Goal: Navigation & Orientation: Find specific page/section

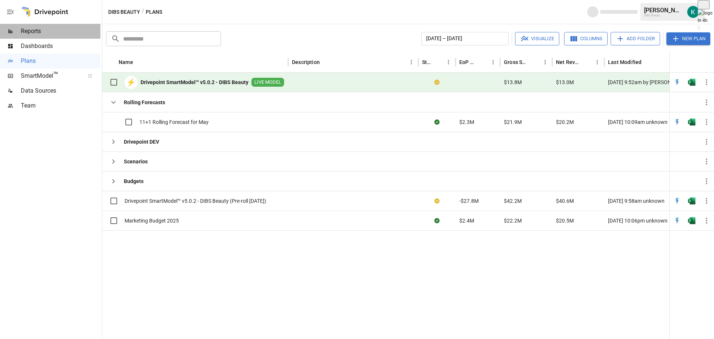
click at [35, 35] on span "Reports" at bounding box center [61, 31] width 80 height 9
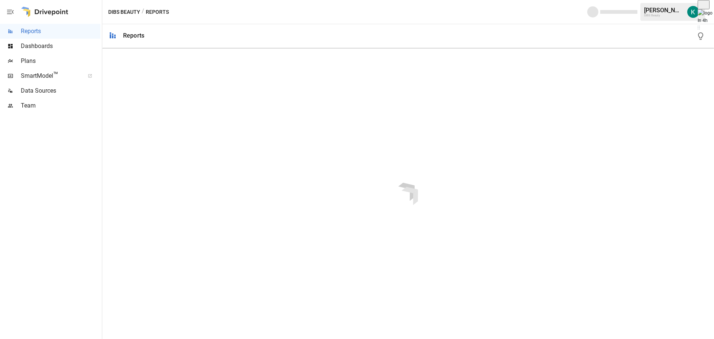
click at [45, 55] on div "Plans" at bounding box center [50, 61] width 100 height 15
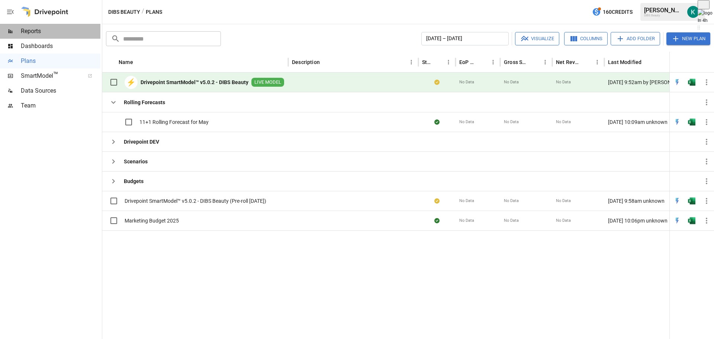
click at [59, 28] on span "Reports" at bounding box center [61, 31] width 80 height 9
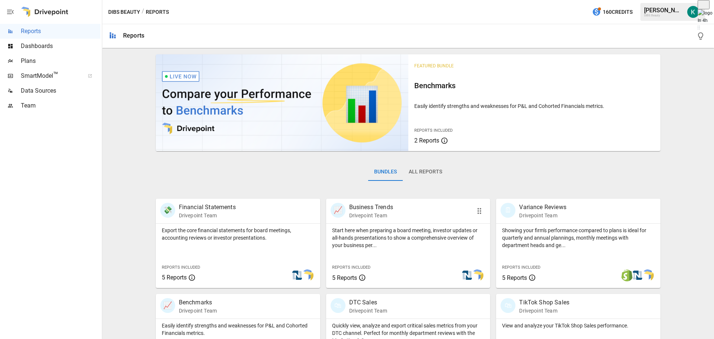
click at [381, 239] on p "Start here when preparing a board meeting, investor updates or all-hands presen…" at bounding box center [408, 238] width 153 height 22
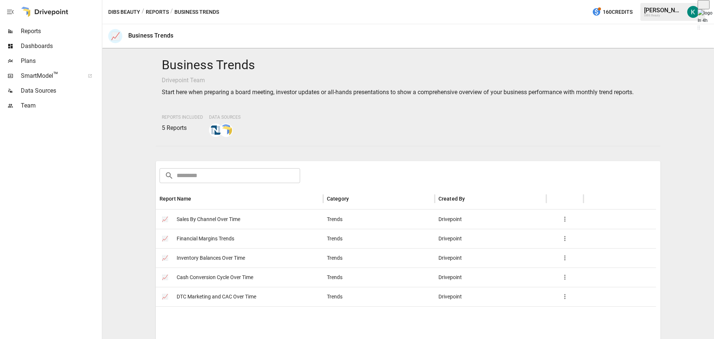
click at [201, 220] on span "Sales By Channel Over Time" at bounding box center [209, 219] width 64 height 19
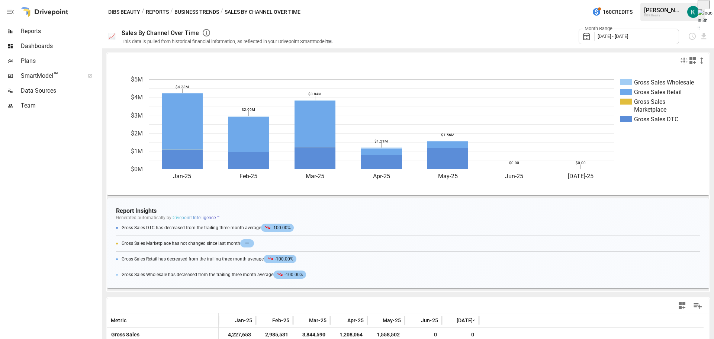
click at [45, 89] on span "Data Sources" at bounding box center [61, 90] width 80 height 9
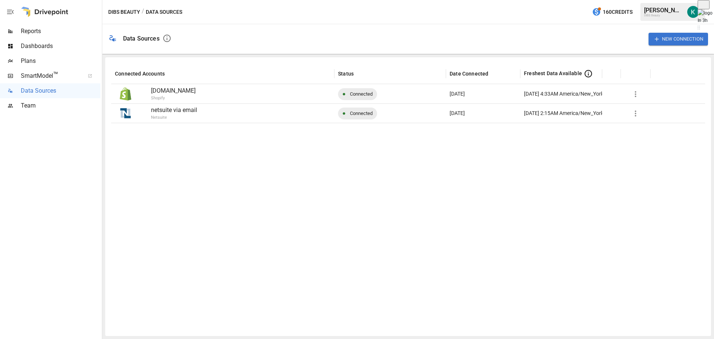
click at [634, 112] on icon "button" at bounding box center [635, 113] width 9 height 9
click at [567, 198] on div at bounding box center [357, 169] width 714 height 339
click at [30, 26] on div "Reports" at bounding box center [50, 31] width 100 height 15
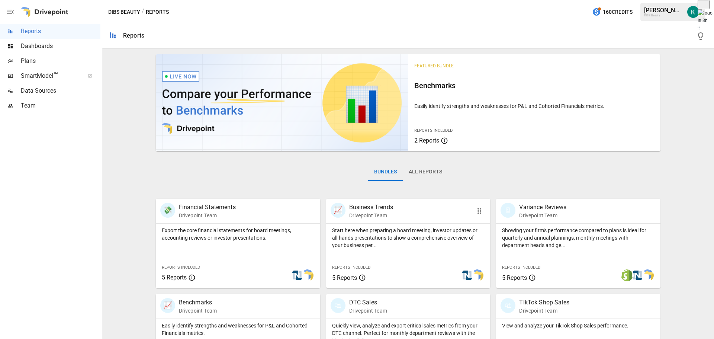
click at [404, 246] on p "Start here when preparing a board meeting, investor updates or all-hands presen…" at bounding box center [408, 238] width 153 height 22
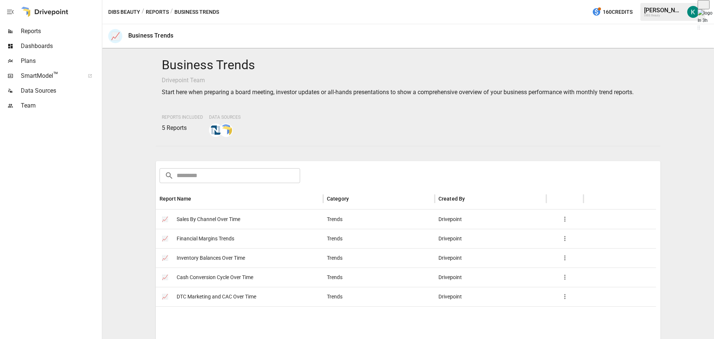
click at [45, 58] on span "Plans" at bounding box center [61, 61] width 80 height 9
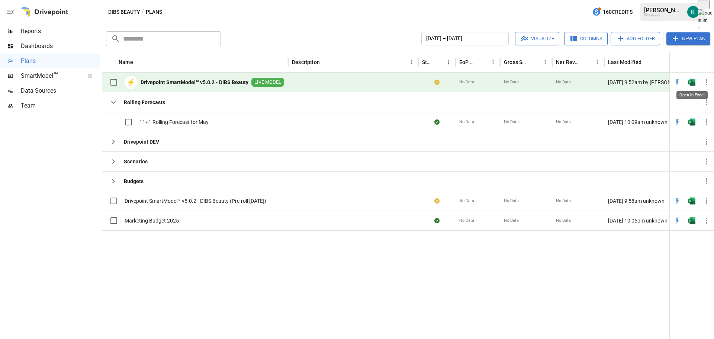
click at [693, 83] on img "Open in Excel" at bounding box center [691, 82] width 7 height 7
